Goal: Task Accomplishment & Management: Use online tool/utility

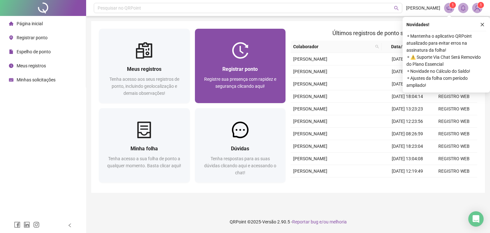
click at [235, 80] on span "Registre sua presença com rapidez e segurança clicando aqui!" at bounding box center [240, 83] width 72 height 12
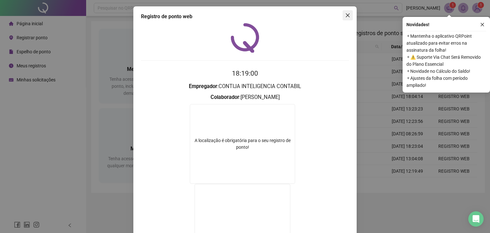
click at [347, 17] on icon "close" at bounding box center [347, 15] width 5 height 5
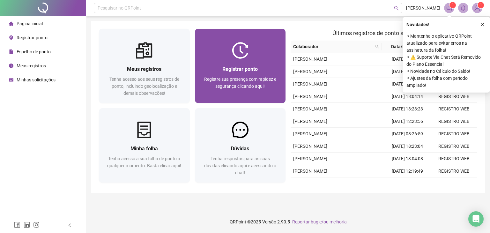
click at [231, 70] on span "Registrar ponto" at bounding box center [239, 69] width 35 height 6
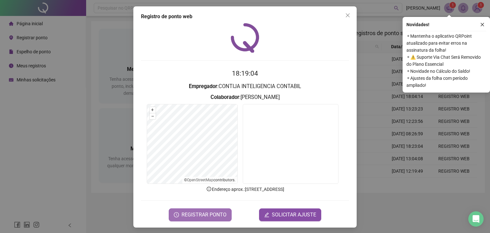
click at [207, 213] on span "REGISTRAR PONTO" at bounding box center [203, 215] width 45 height 8
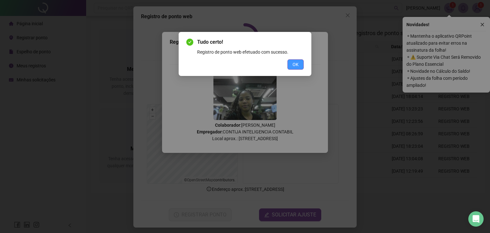
drag, startPoint x: 296, startPoint y: 73, endPoint x: 295, endPoint y: 68, distance: 5.2
click at [295, 70] on div "Tudo certo! Registro de ponto web efetuado com sucesso. OK" at bounding box center [245, 54] width 133 height 44
click at [295, 68] on button "OK" at bounding box center [295, 64] width 16 height 10
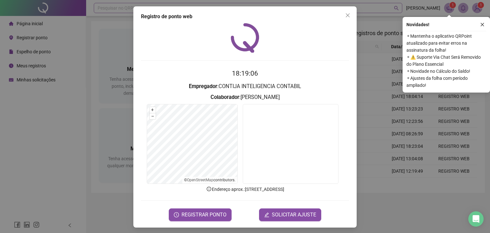
drag, startPoint x: 344, startPoint y: 16, endPoint x: 373, endPoint y: 3, distance: 32.1
click at [347, 16] on icon "close" at bounding box center [347, 15] width 5 height 5
